Goal: Task Accomplishment & Management: Manage account settings

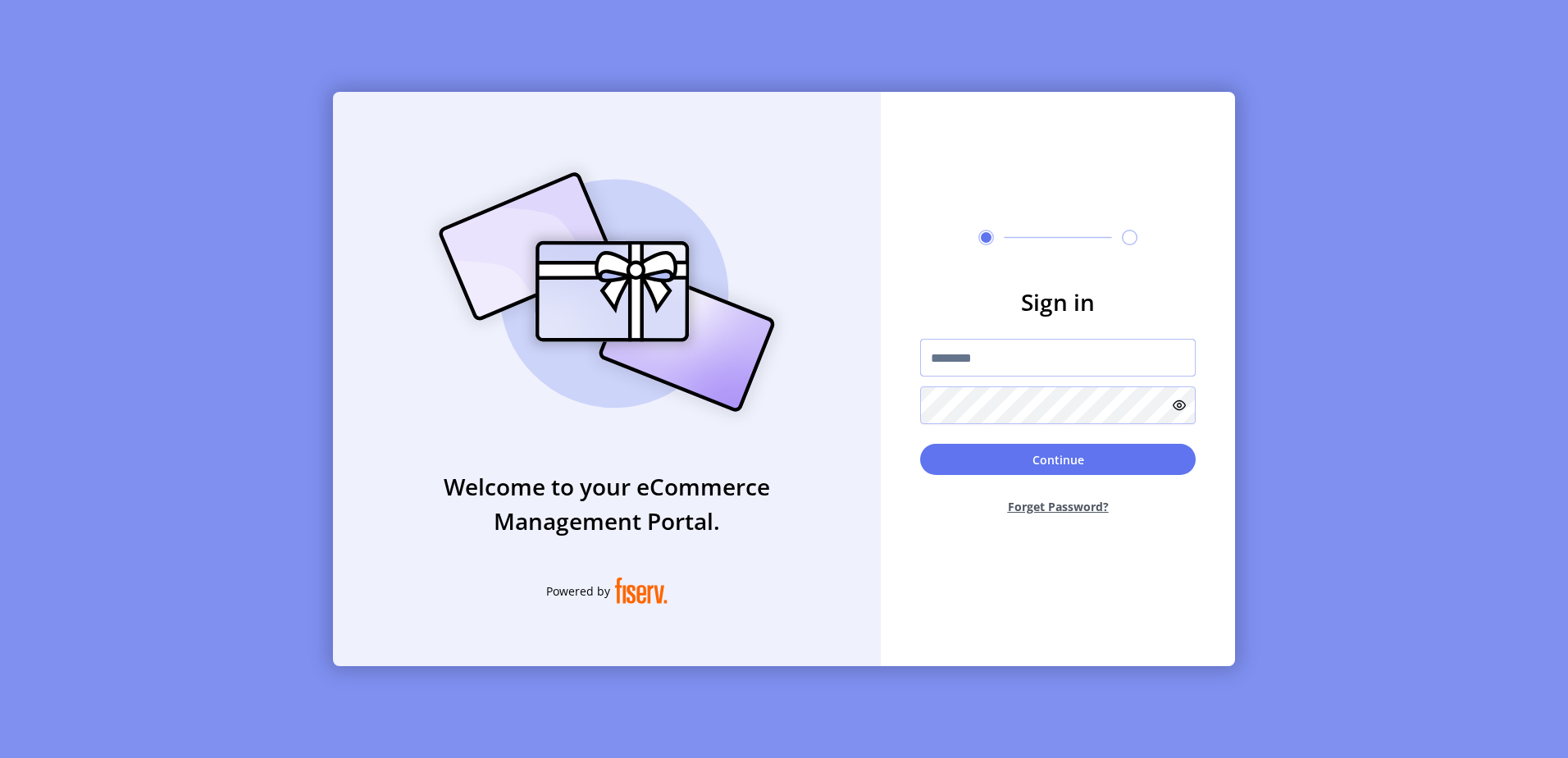
click at [962, 369] on input "text" at bounding box center [1058, 358] width 275 height 38
click at [1182, 407] on icon at bounding box center [1179, 405] width 13 height 13
type input "**********"
click at [920, 444] on button "Continue" at bounding box center [1058, 459] width 275 height 31
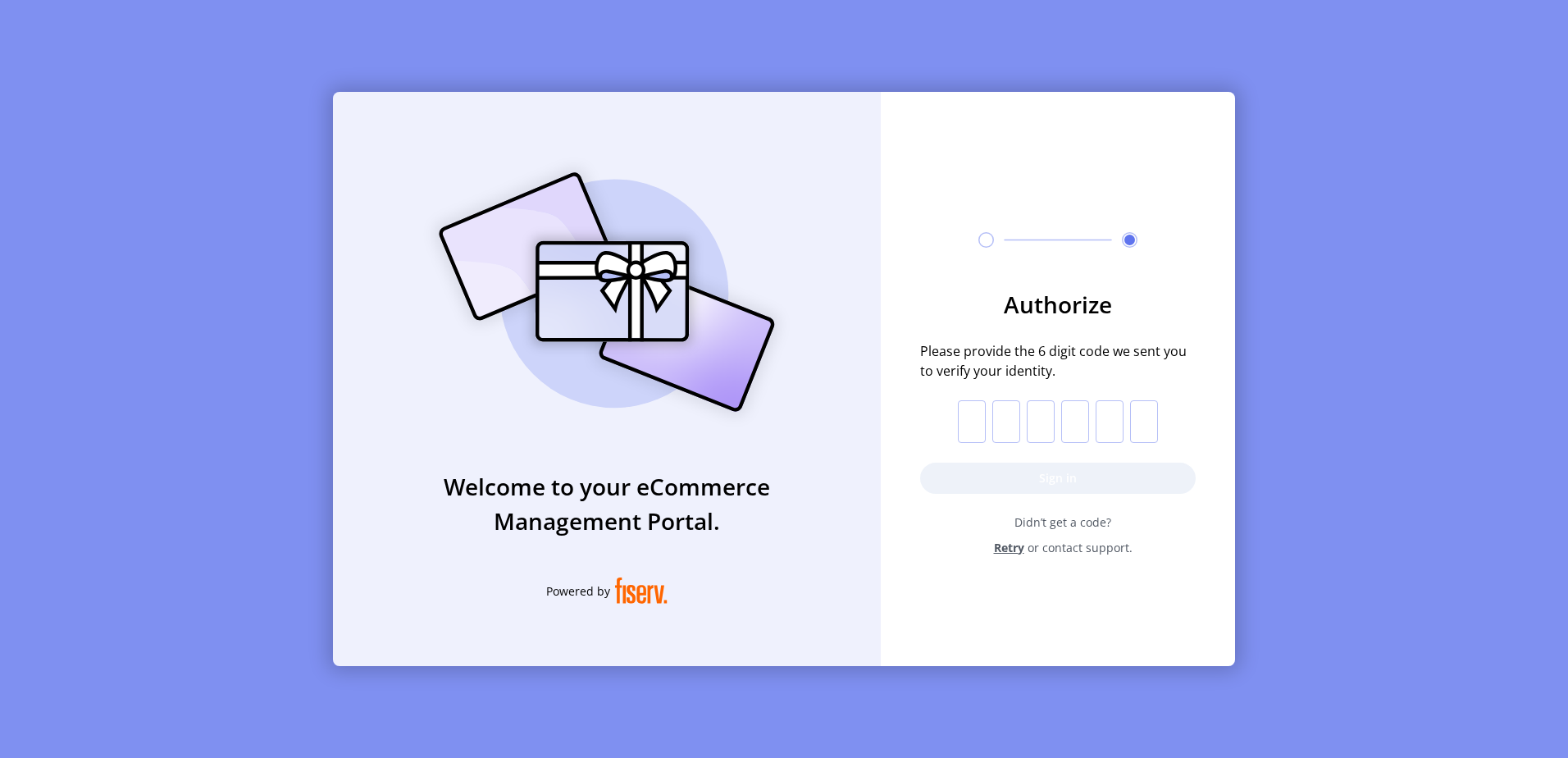
drag, startPoint x: 974, startPoint y: 425, endPoint x: 986, endPoint y: 425, distance: 12.0
click at [975, 425] on input "text" at bounding box center [972, 421] width 28 height 42
paste input "*"
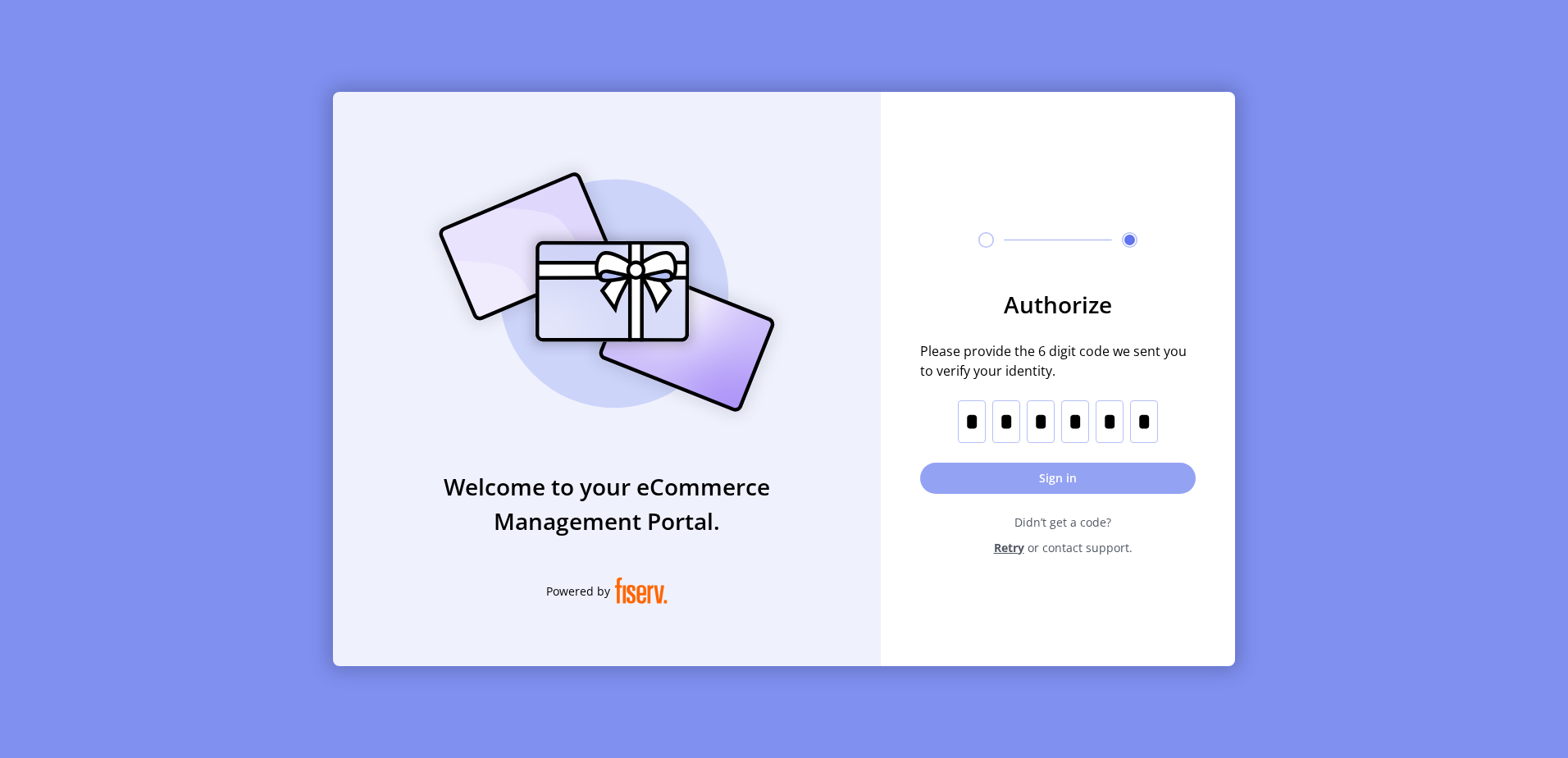
type input "*"
click at [1058, 466] on button "Sign in" at bounding box center [1058, 478] width 275 height 31
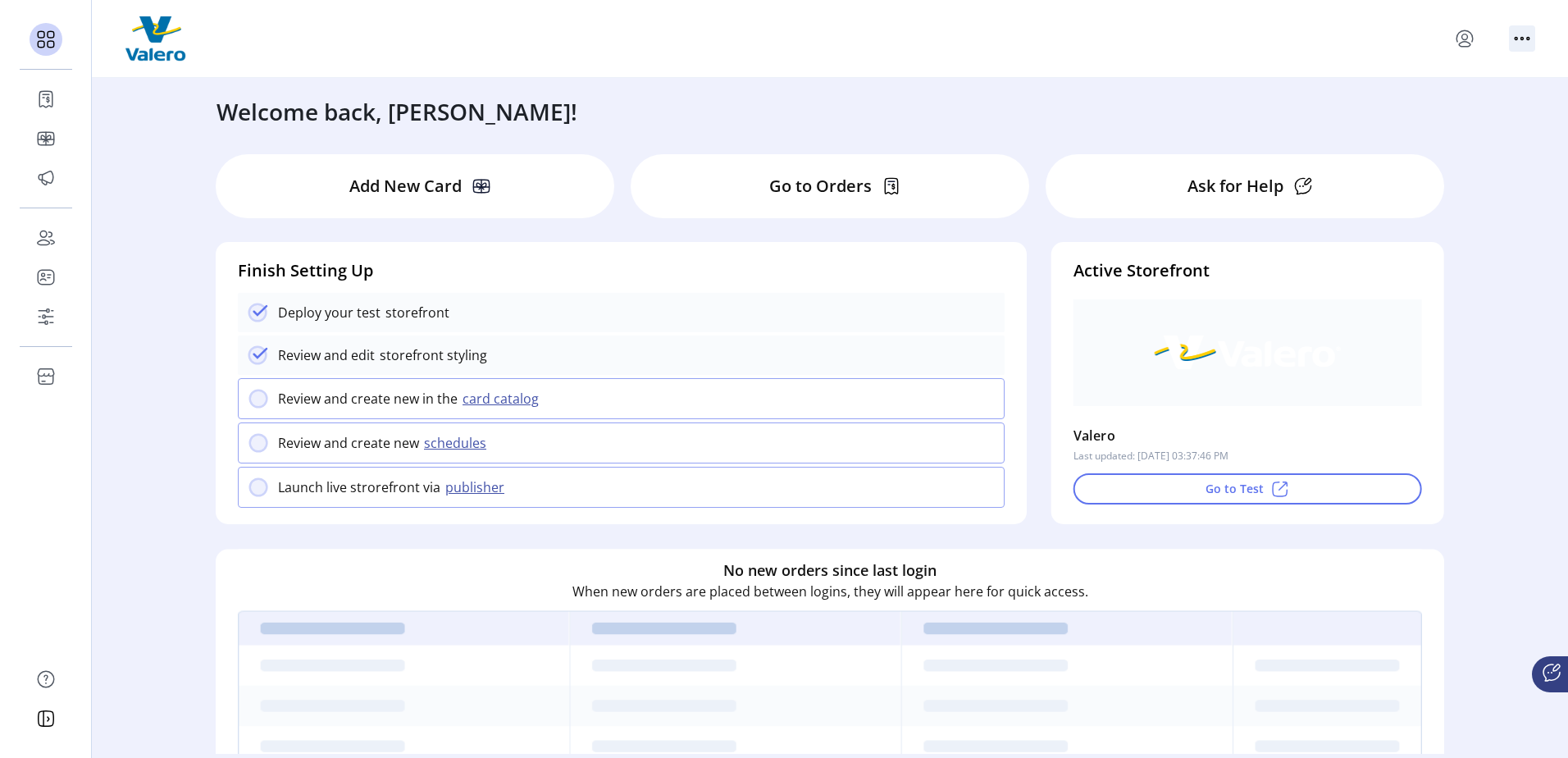
click at [1517, 39] on icon "menu" at bounding box center [1515, 39] width 3 height 3
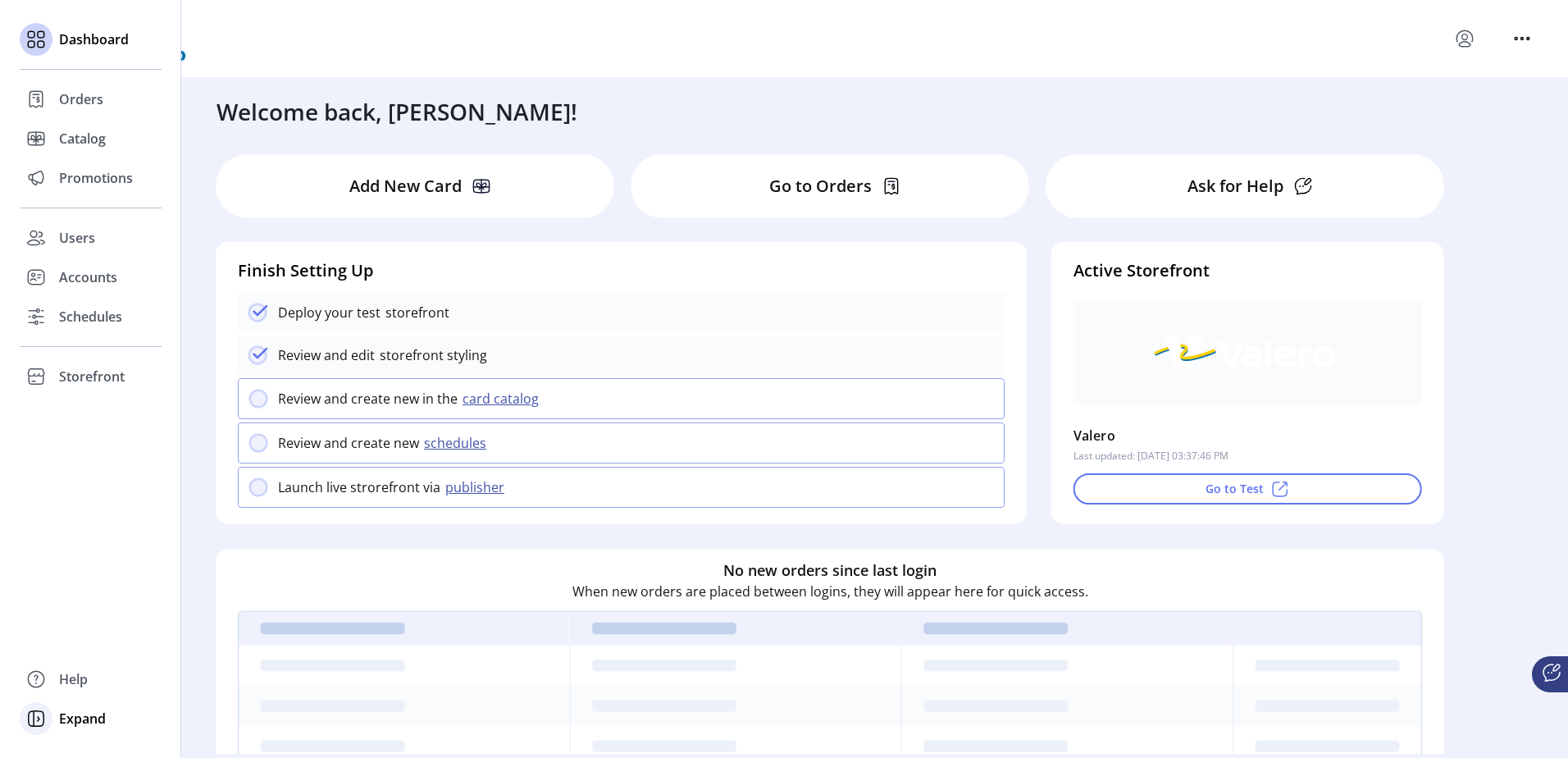
click at [38, 717] on icon at bounding box center [39, 718] width 2 height 4
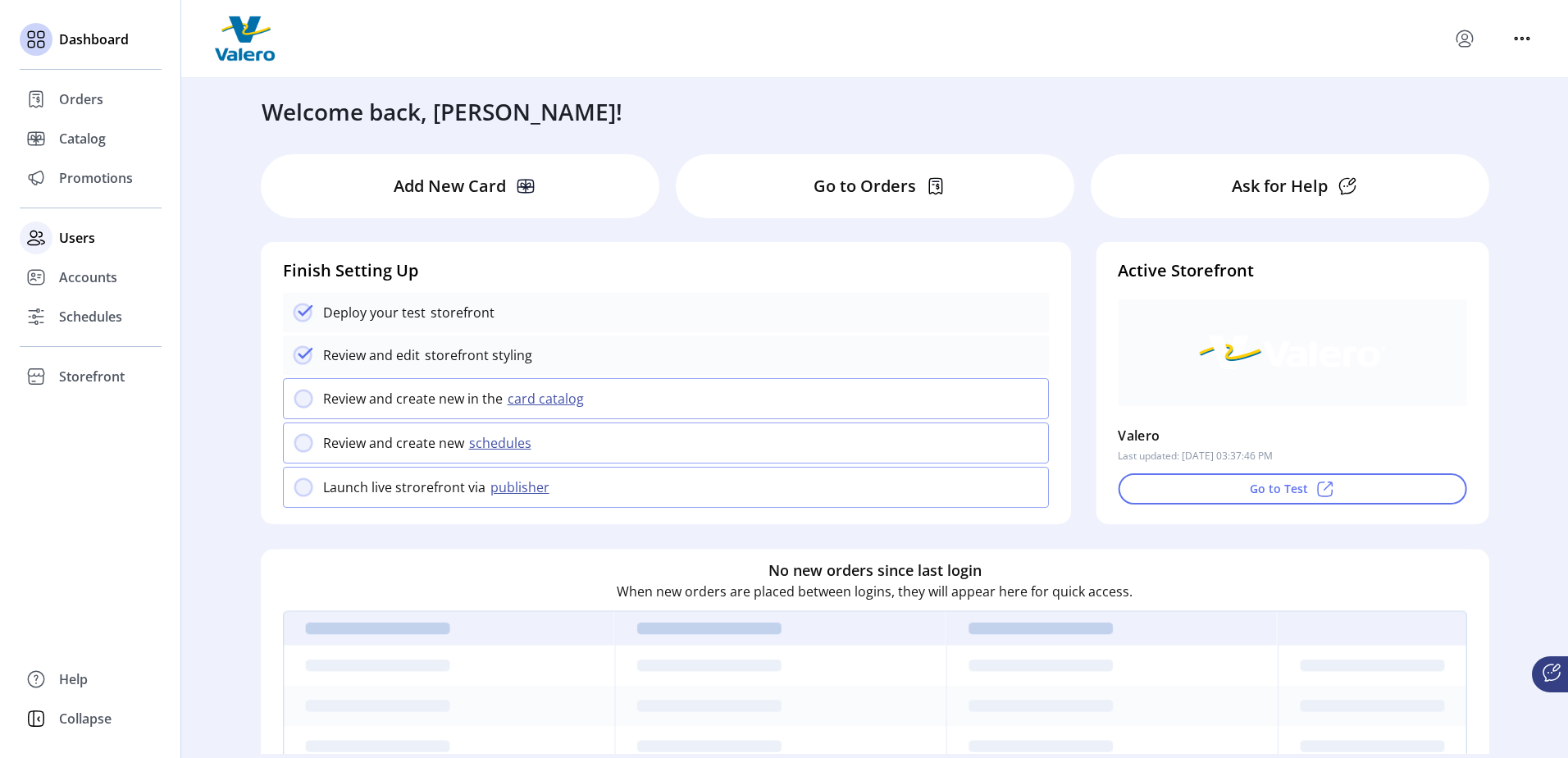
click at [87, 236] on span "Users" at bounding box center [77, 237] width 36 height 20
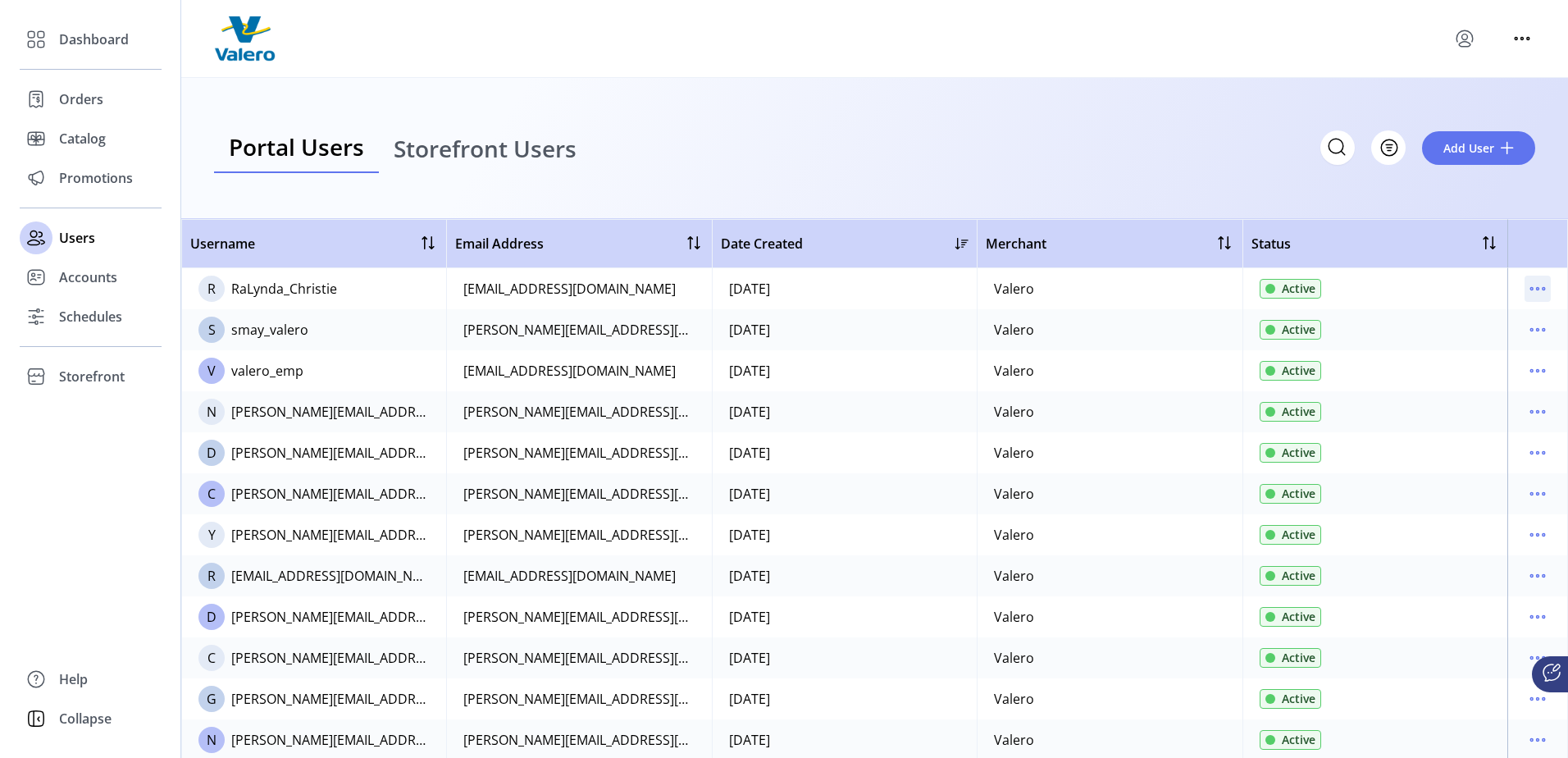
click at [1530, 289] on icon "menu" at bounding box center [1531, 288] width 3 height 3
click at [1485, 347] on span "View Details" at bounding box center [1460, 347] width 136 height 13
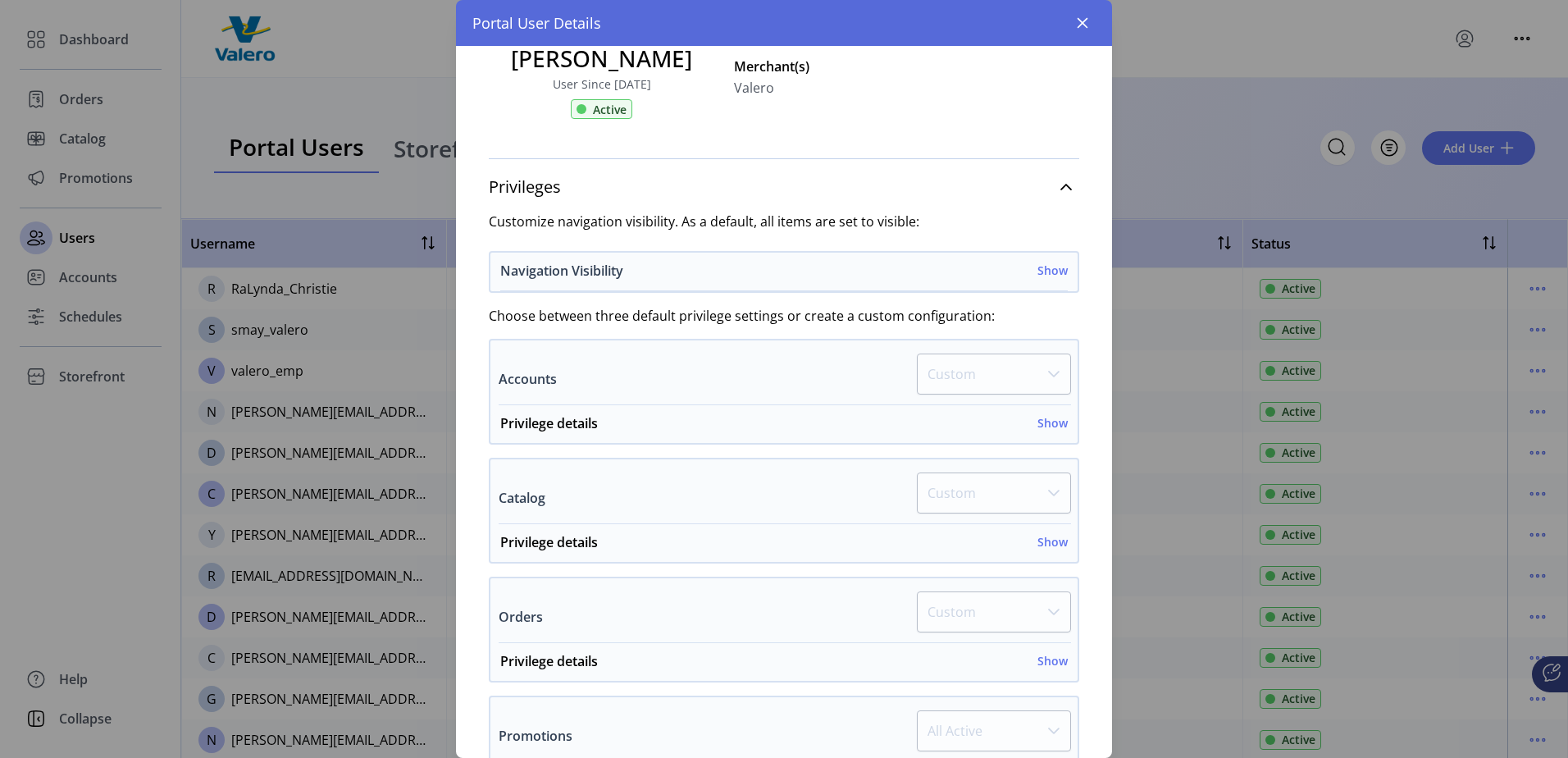
scroll to position [164, 0]
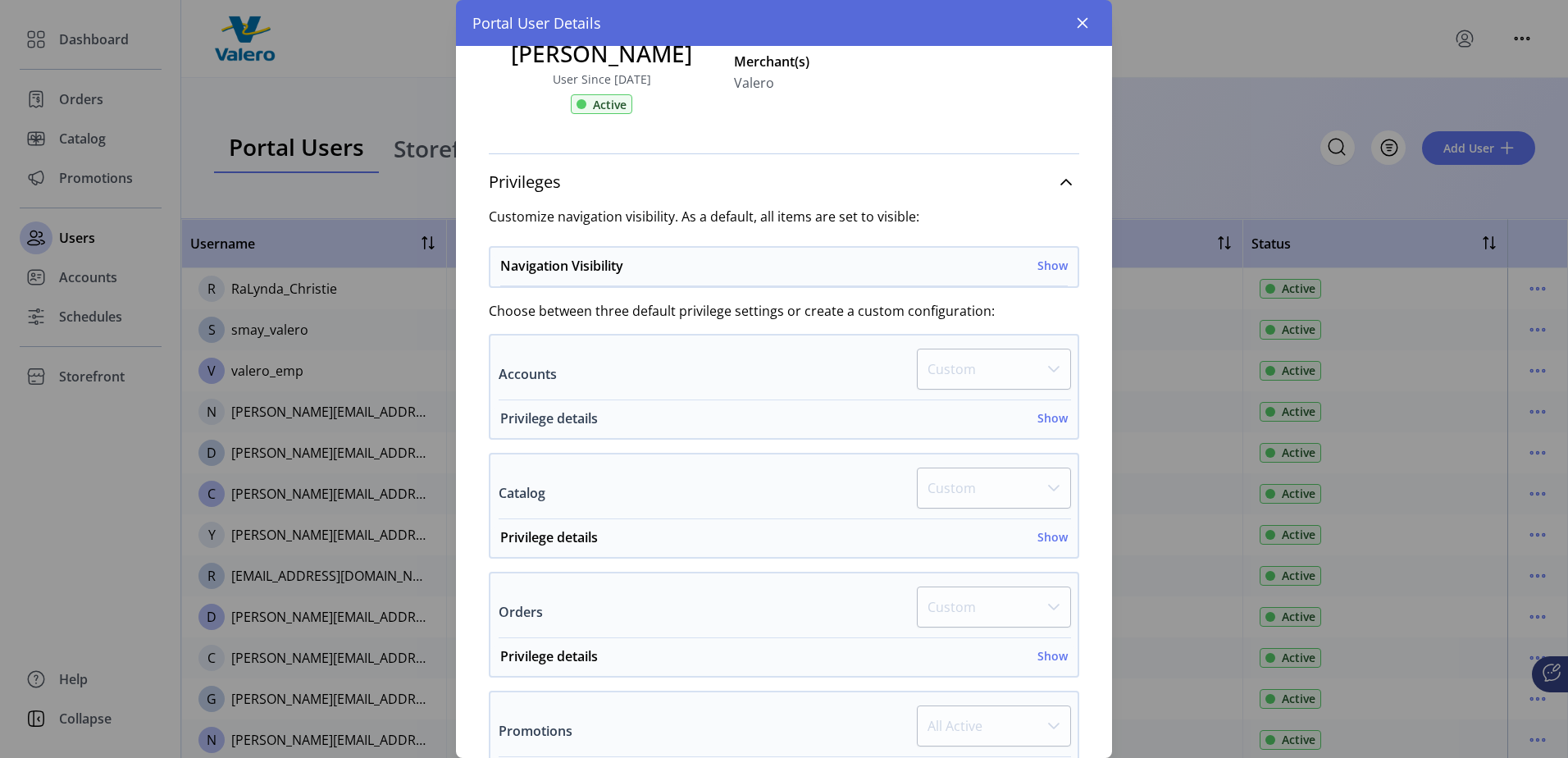
click at [1046, 419] on h6 "Show" at bounding box center [1052, 418] width 30 height 17
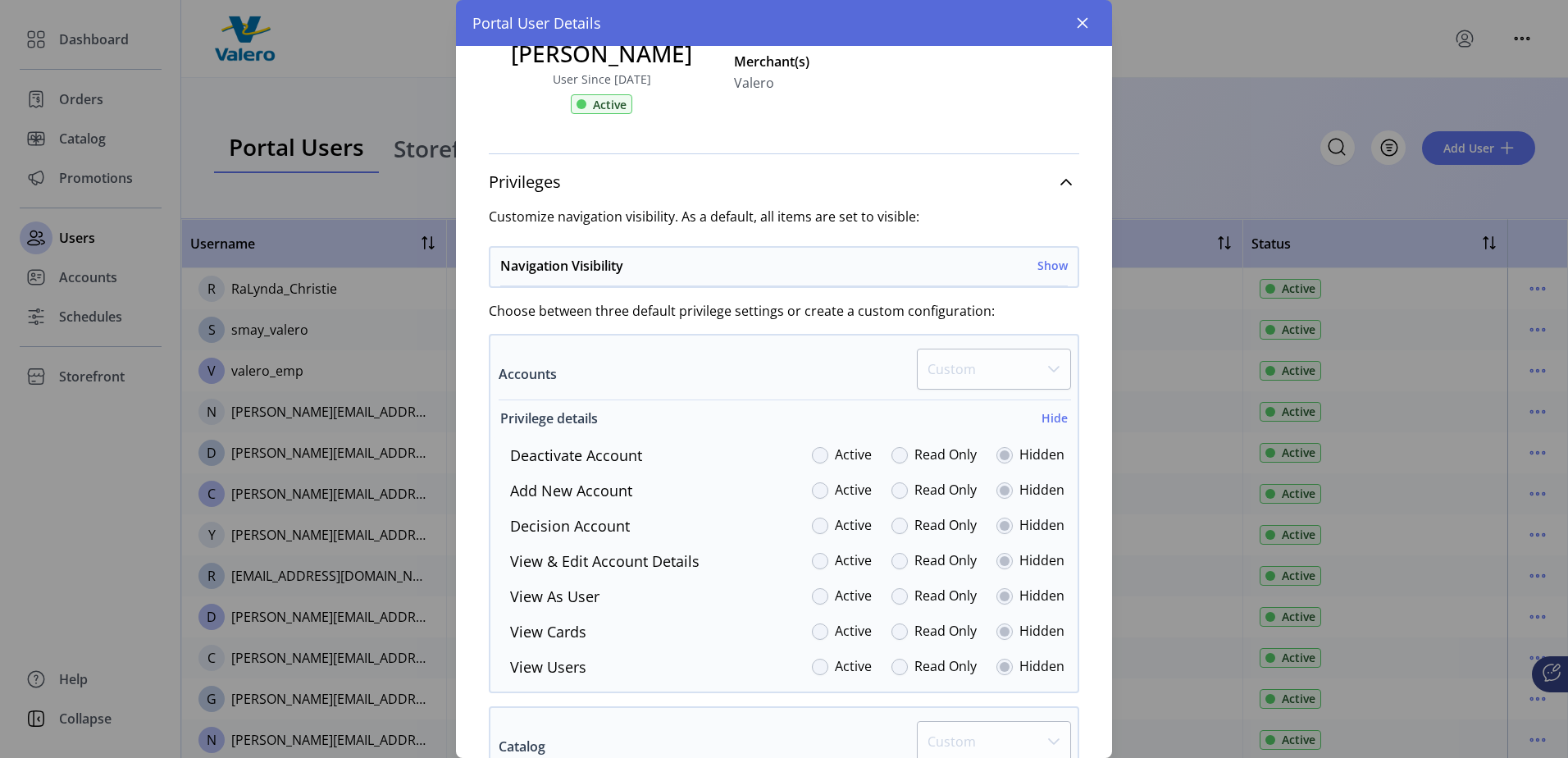
click at [1048, 422] on h6 "Hide" at bounding box center [1054, 418] width 26 height 17
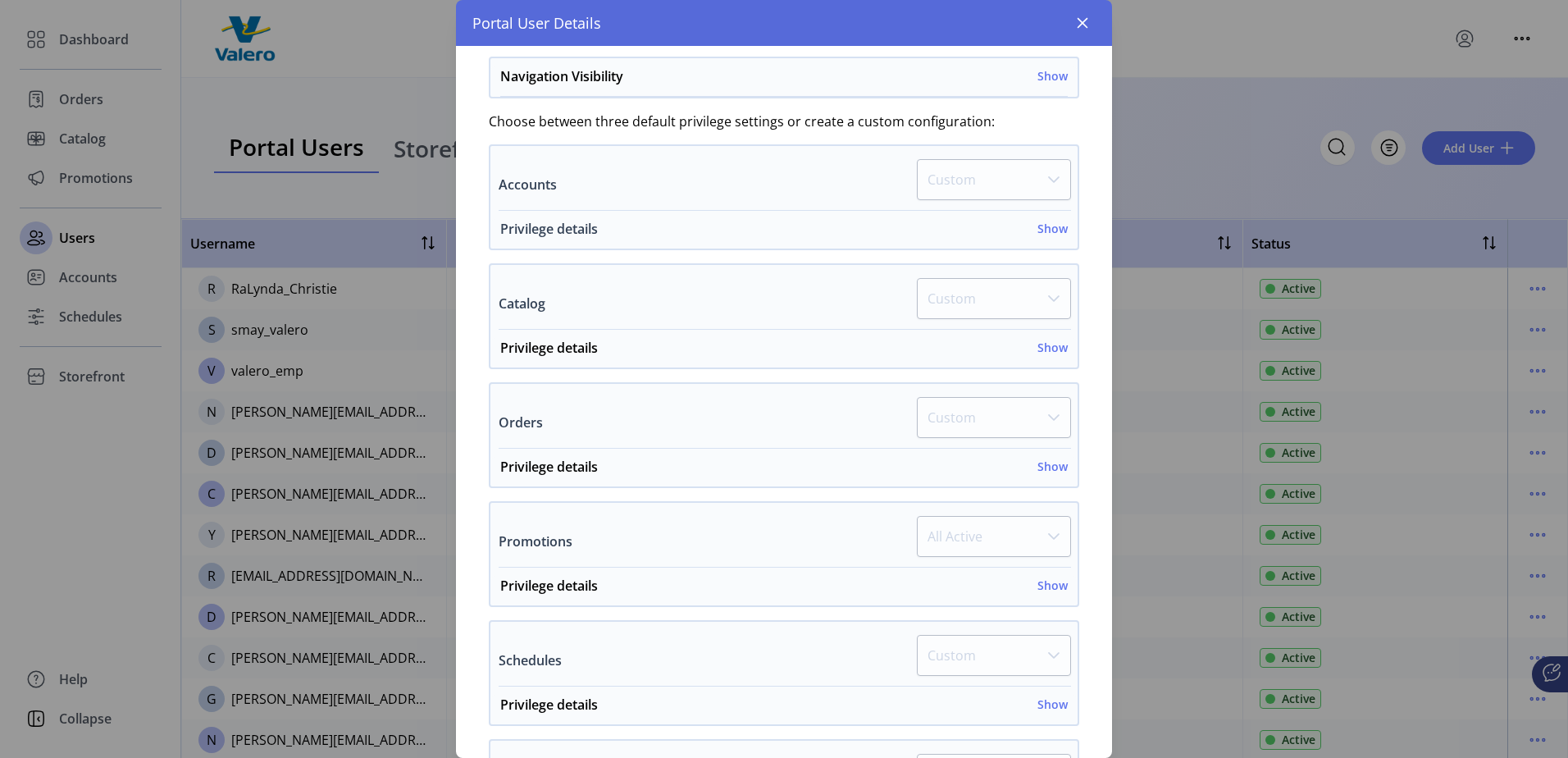
scroll to position [410, 0]
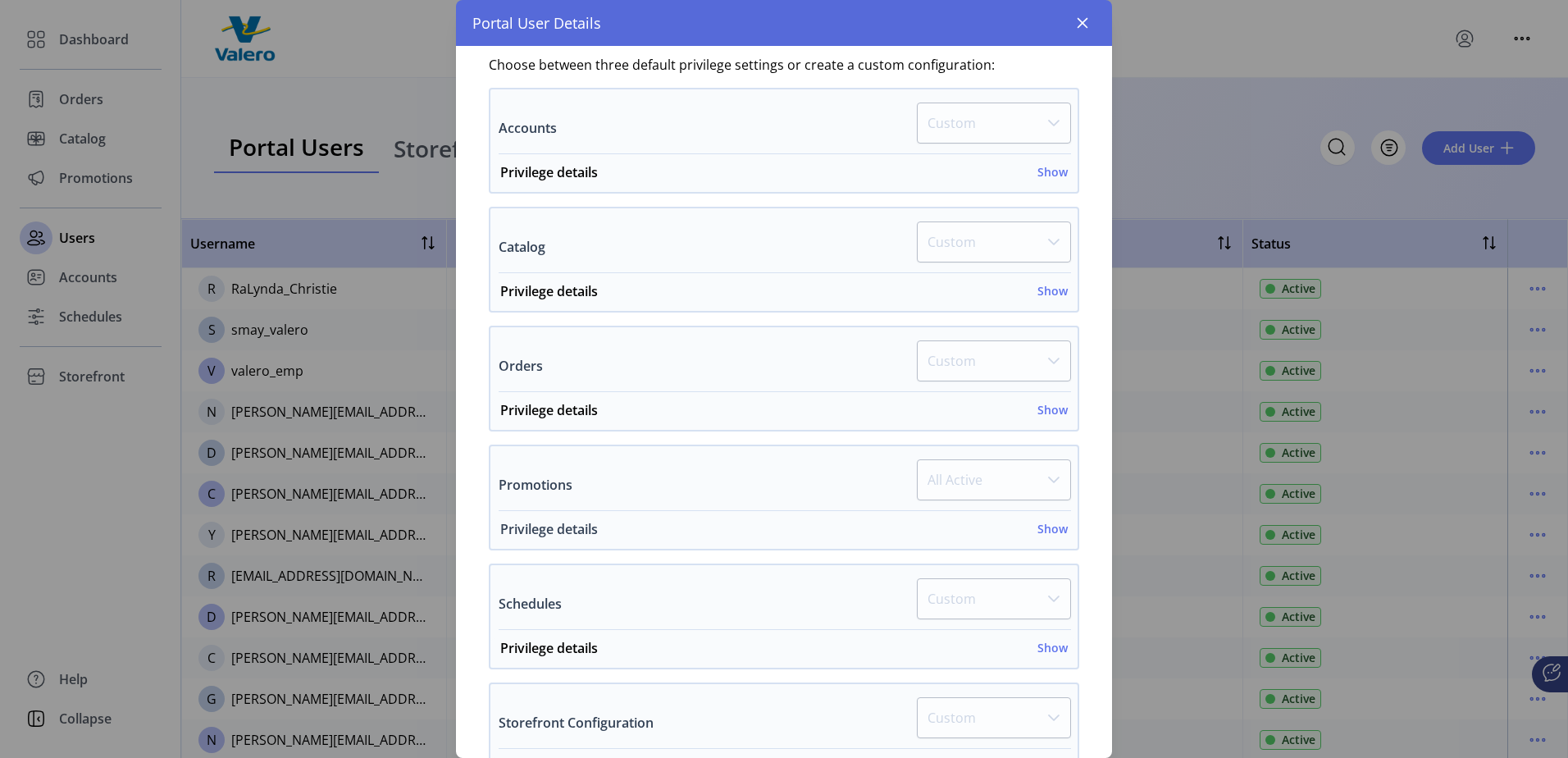
click at [1038, 520] on h6 "Show" at bounding box center [1052, 528] width 30 height 17
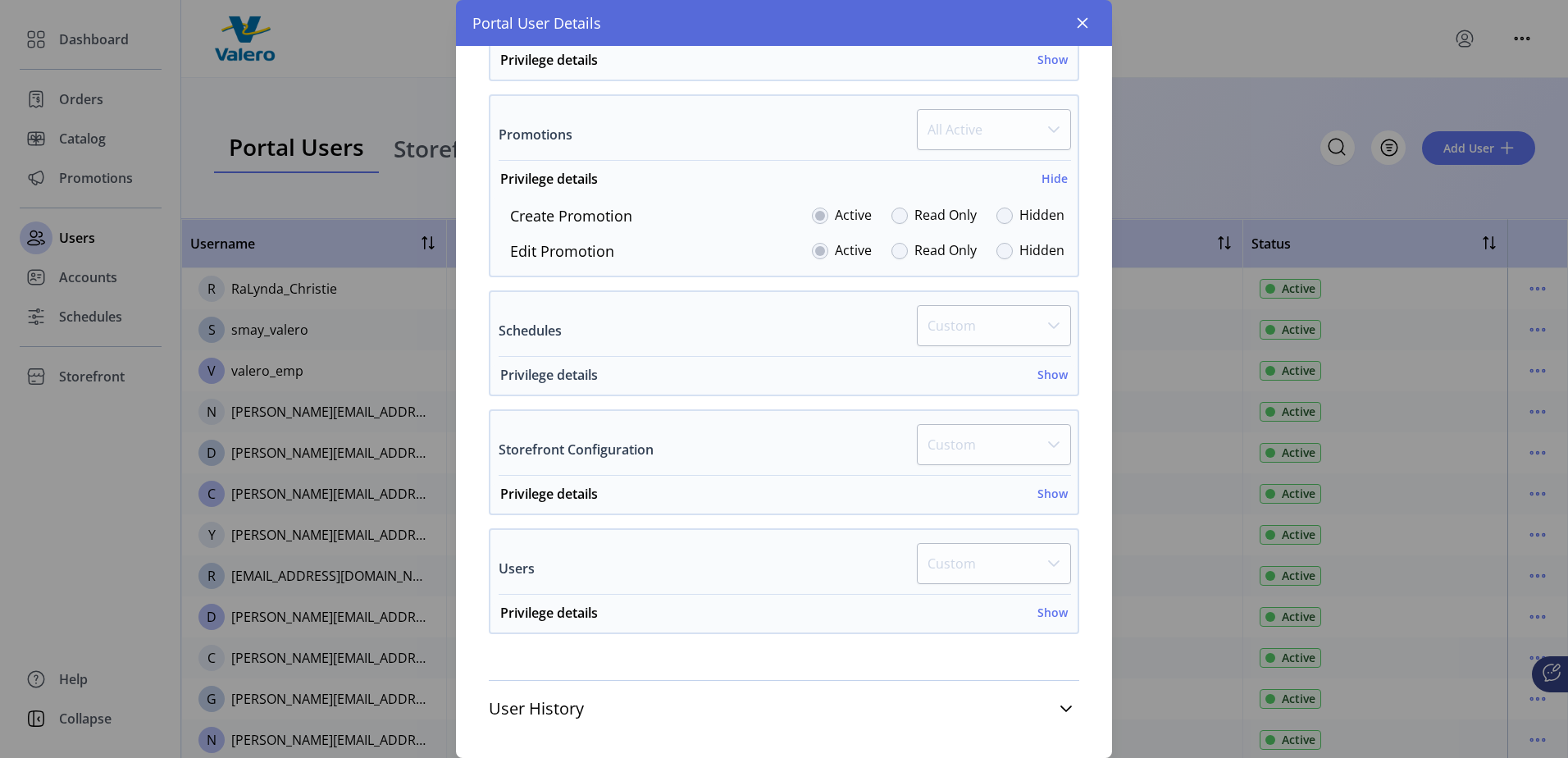
scroll to position [772, 0]
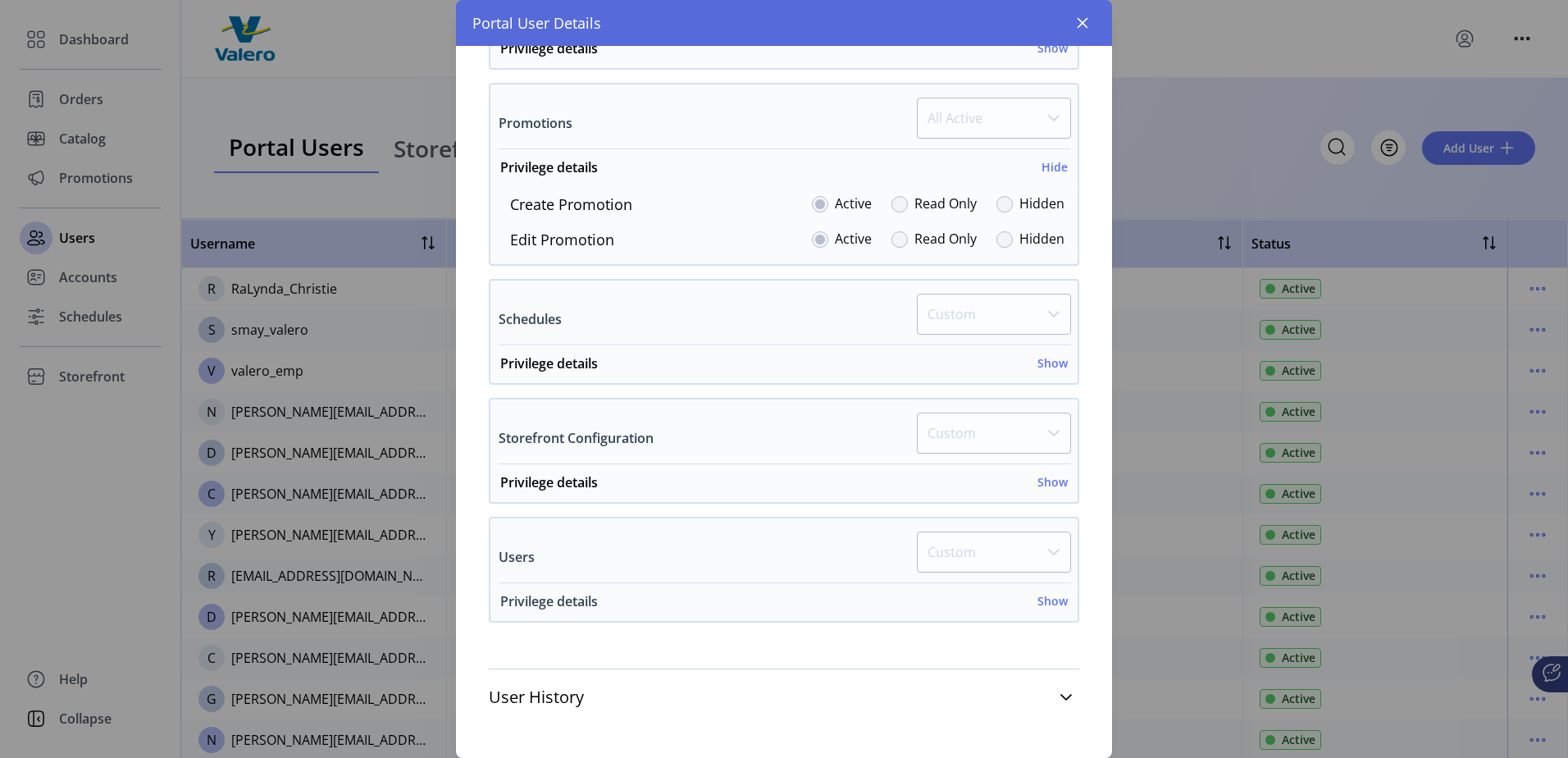
click at [1050, 600] on h6 "Show" at bounding box center [1052, 600] width 30 height 17
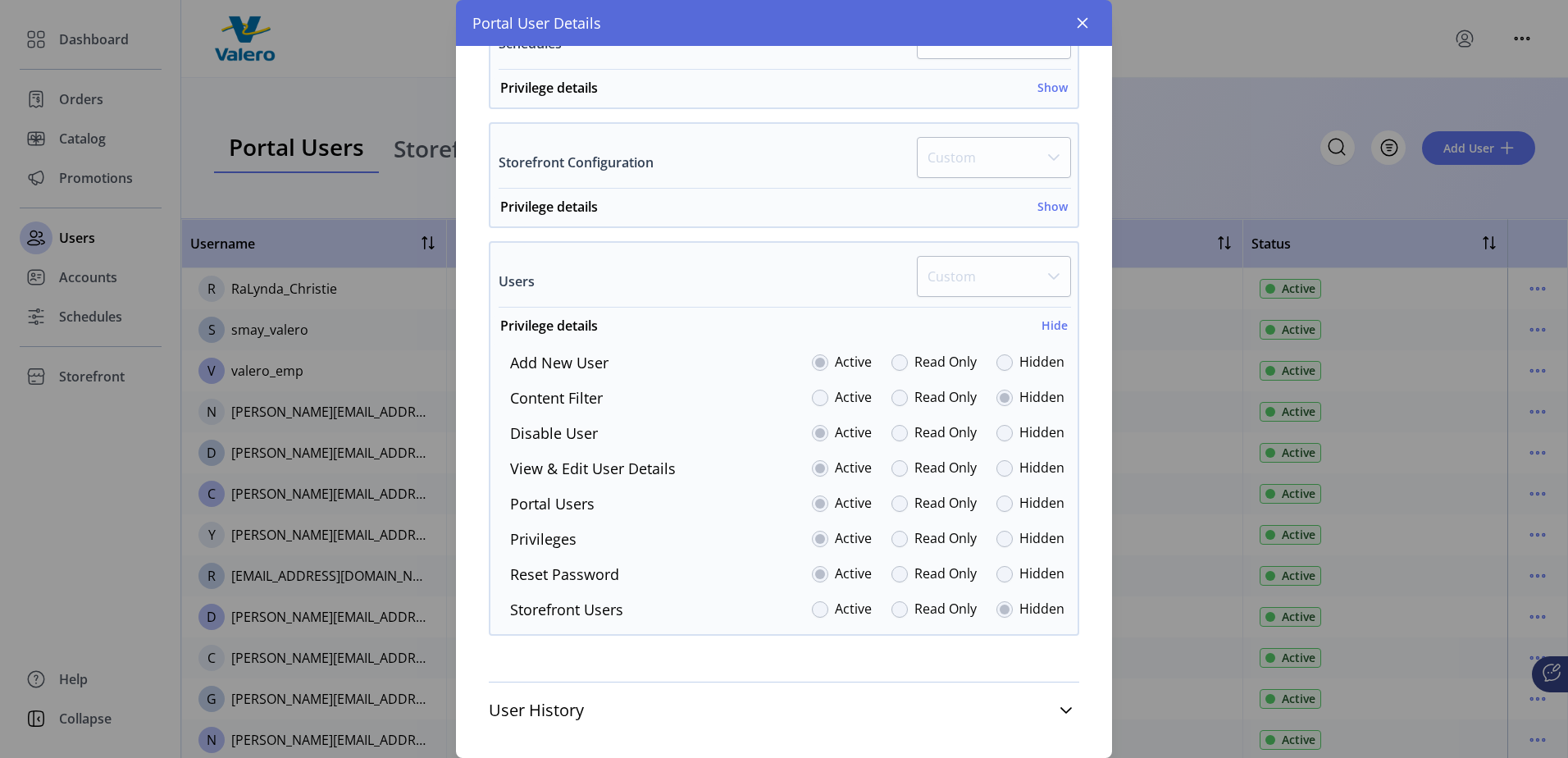
scroll to position [1060, 0]
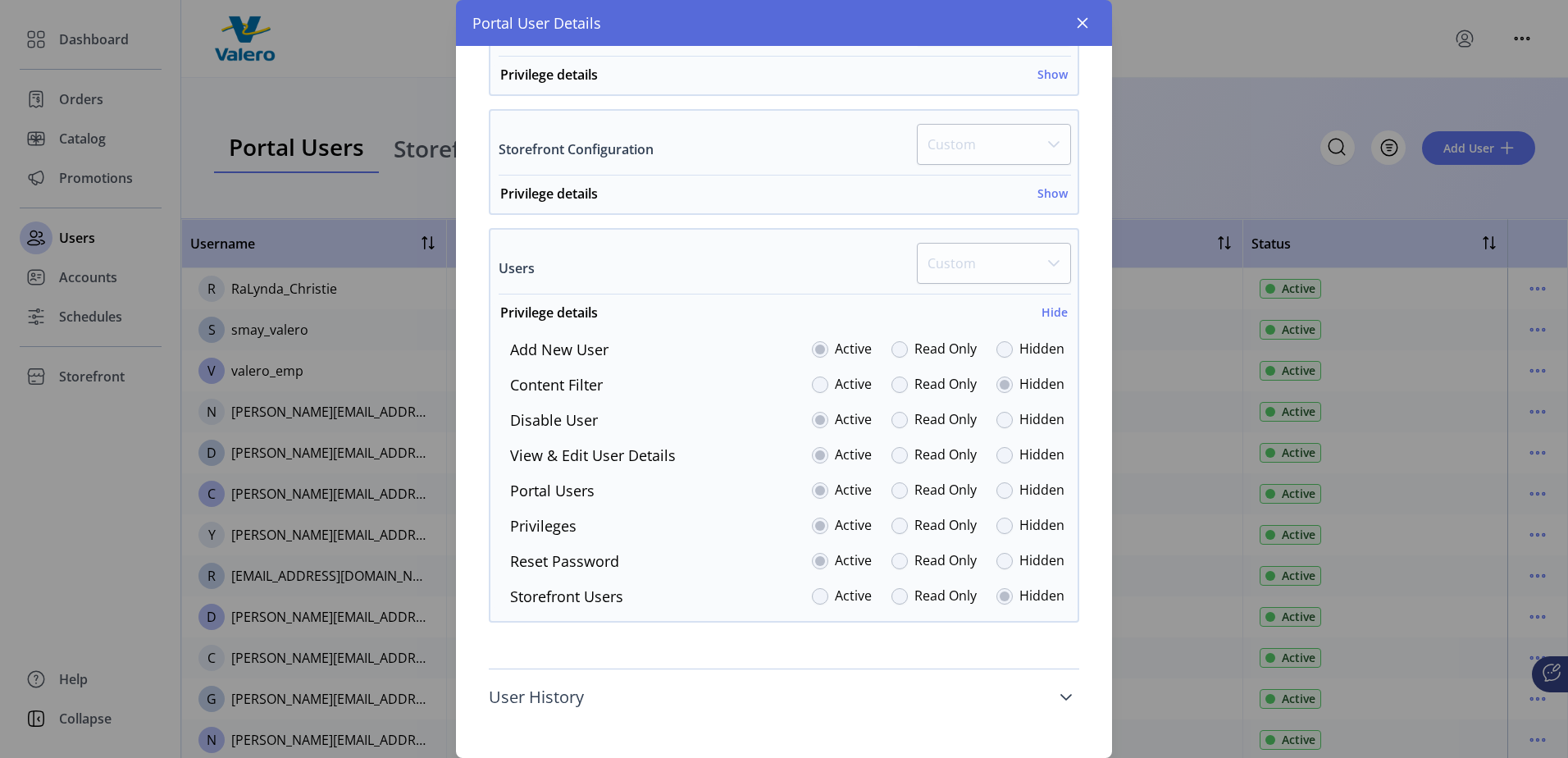
click at [1052, 689] on link "User History" at bounding box center [784, 697] width 591 height 36
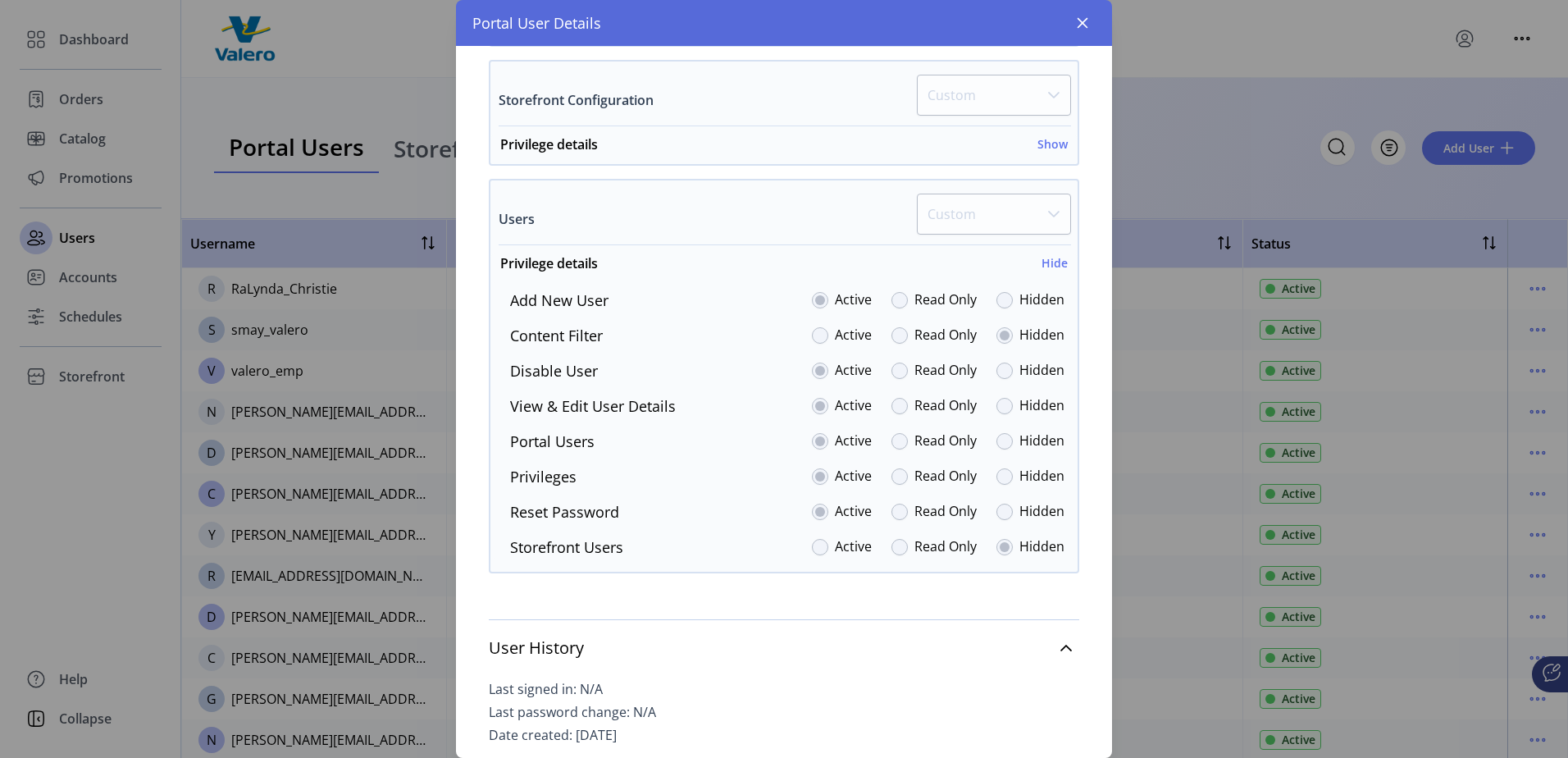
scroll to position [1159, 0]
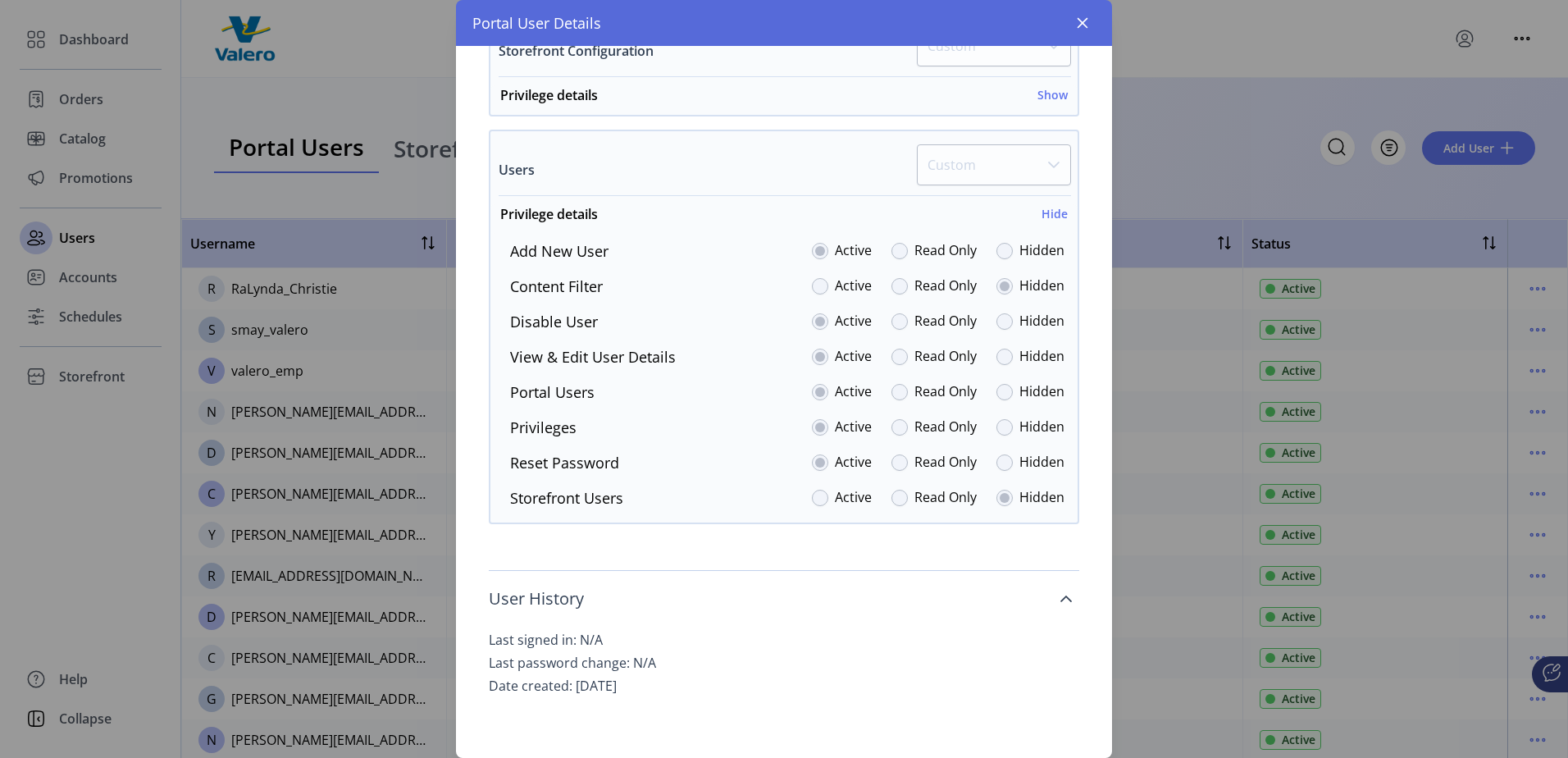
click at [1060, 597] on icon at bounding box center [1066, 599] width 11 height 7
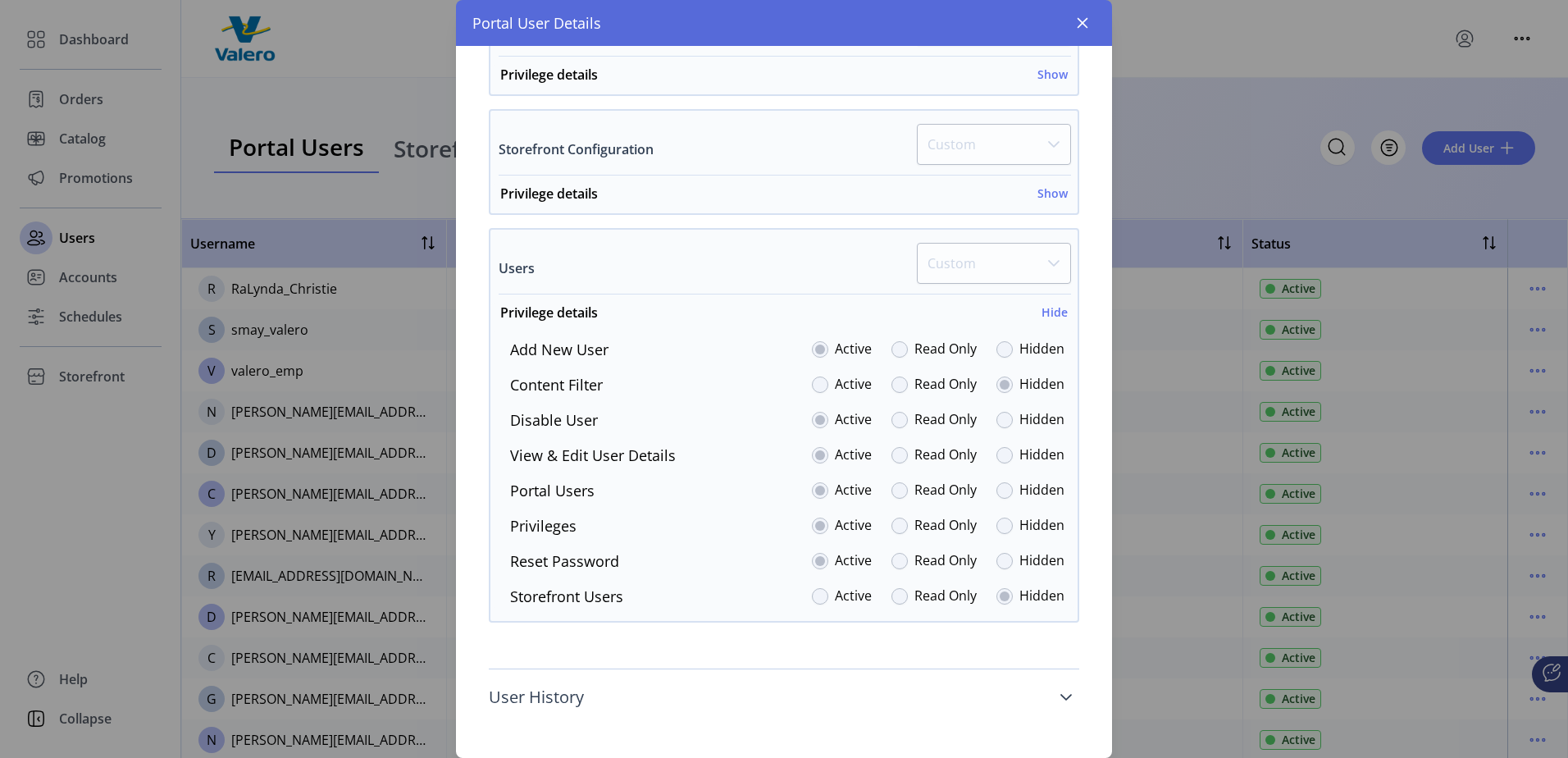
scroll to position [1060, 0]
